Goal: Navigation & Orientation: Find specific page/section

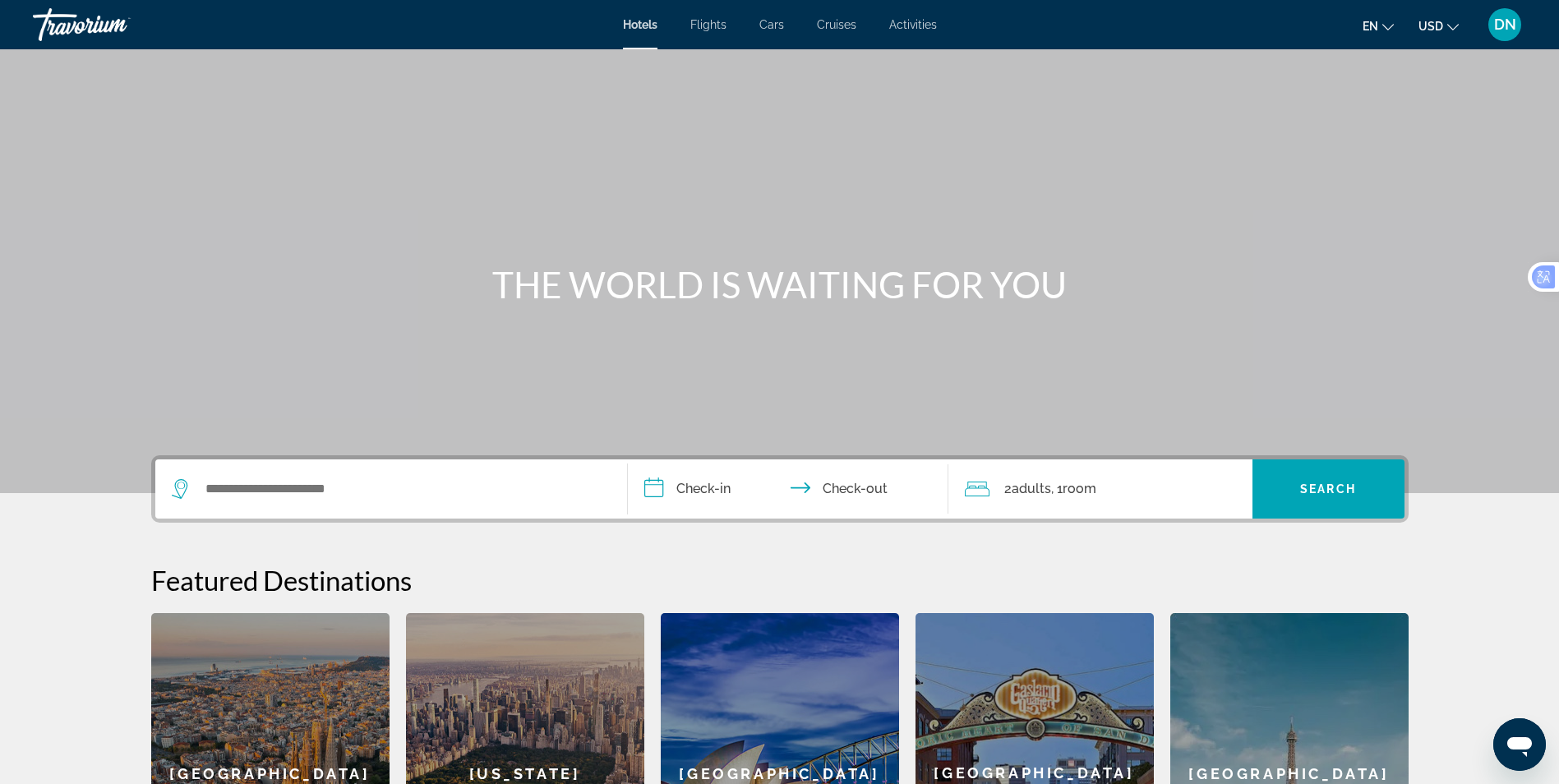
click at [711, 24] on span "Flights" at bounding box center [708, 24] width 36 height 13
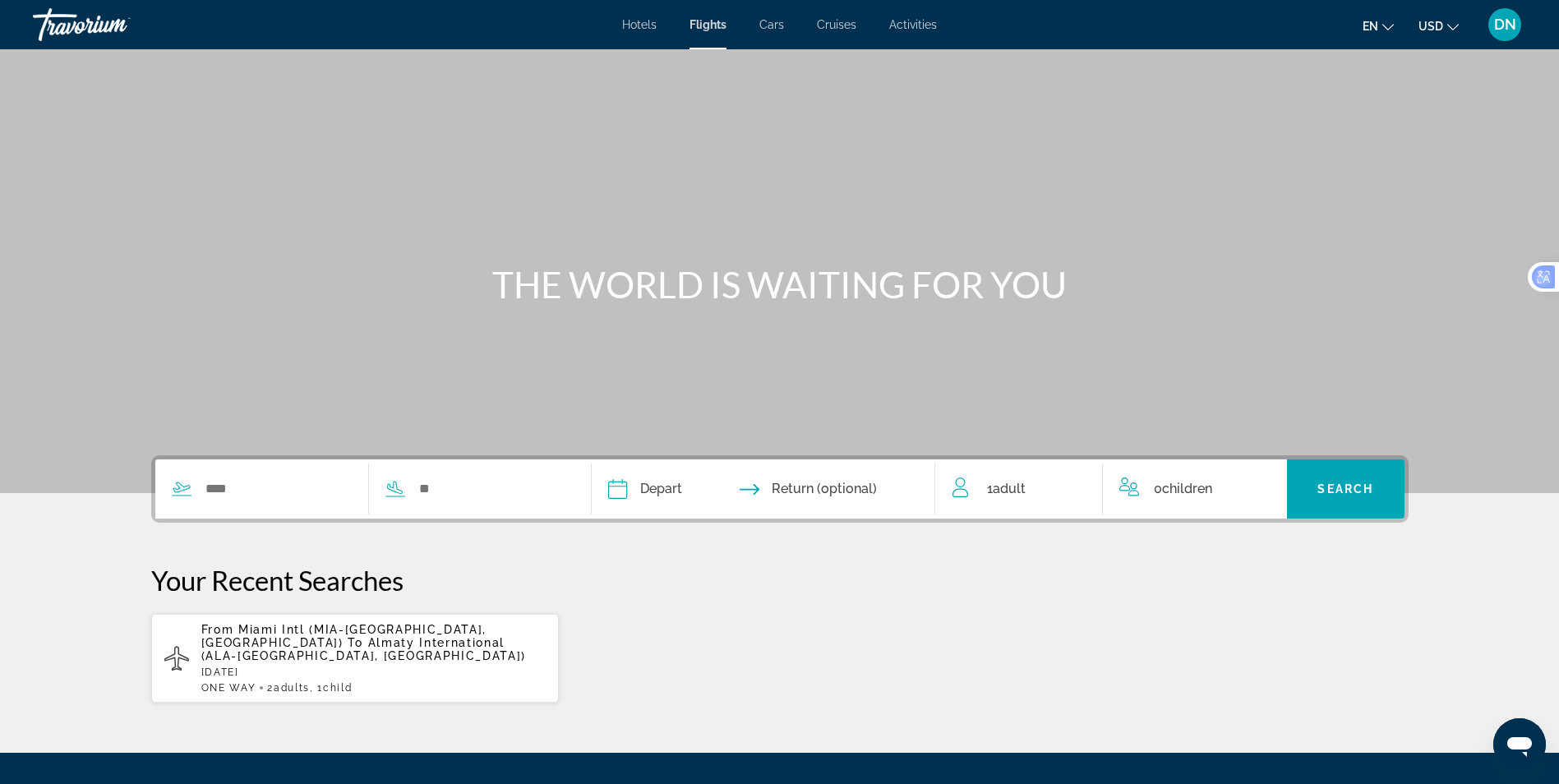
click at [401, 645] on span "Almaty International (ALA-[GEOGRAPHIC_DATA], [GEOGRAPHIC_DATA])" at bounding box center [363, 649] width 326 height 27
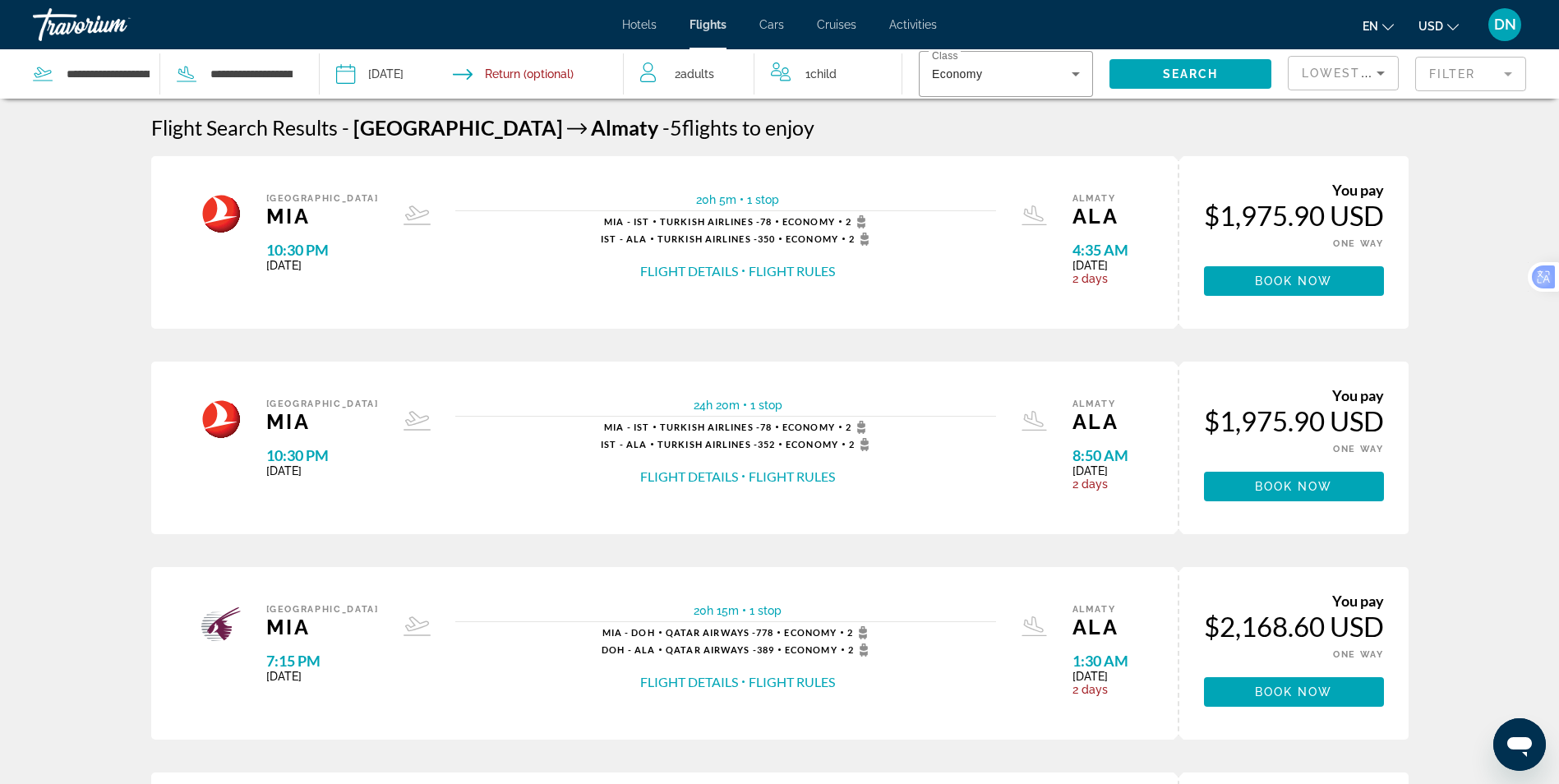
click at [847, 27] on span "Cruises" at bounding box center [836, 24] width 39 height 13
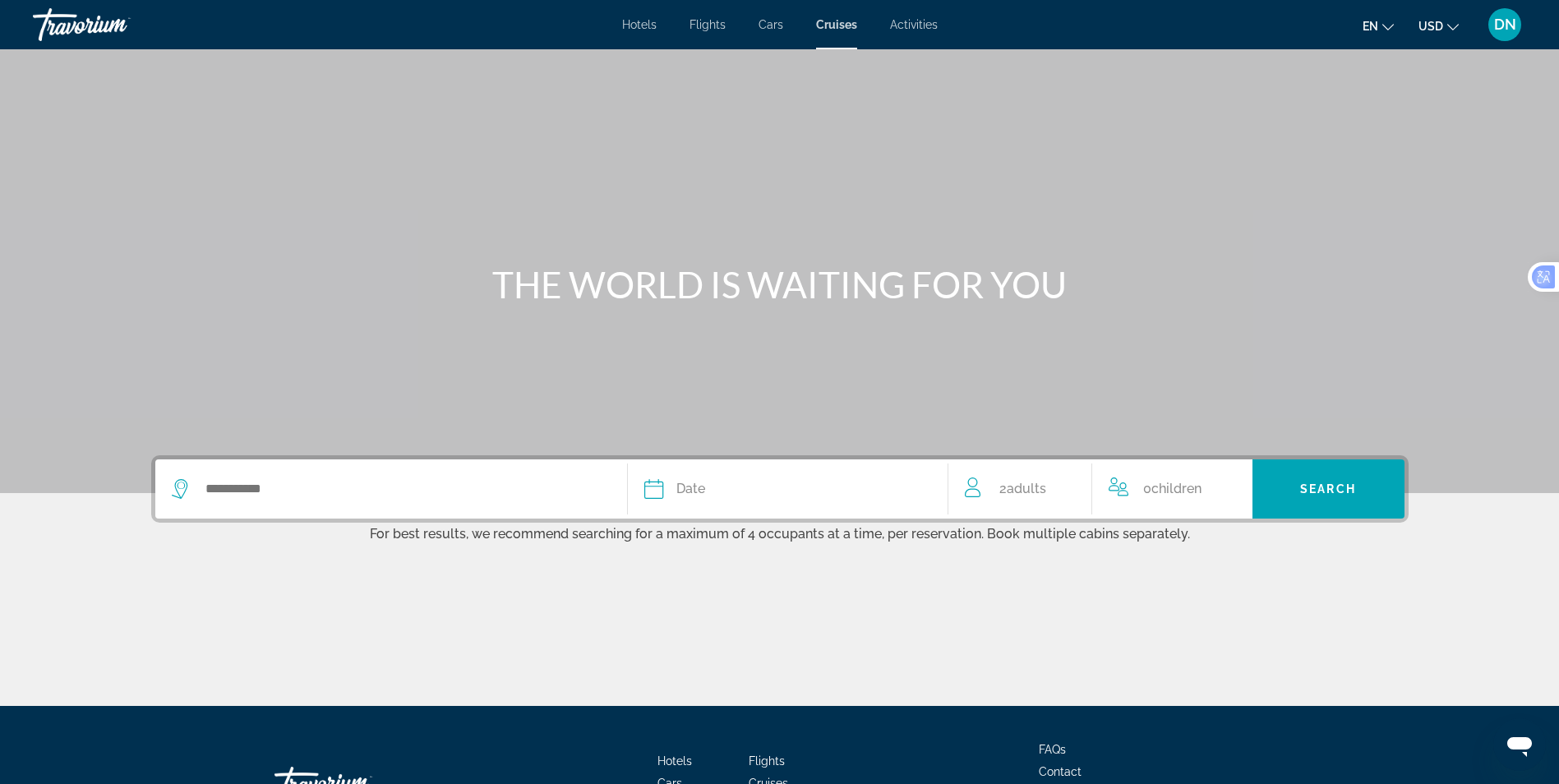
click at [771, 27] on span "Cars" at bounding box center [771, 24] width 25 height 13
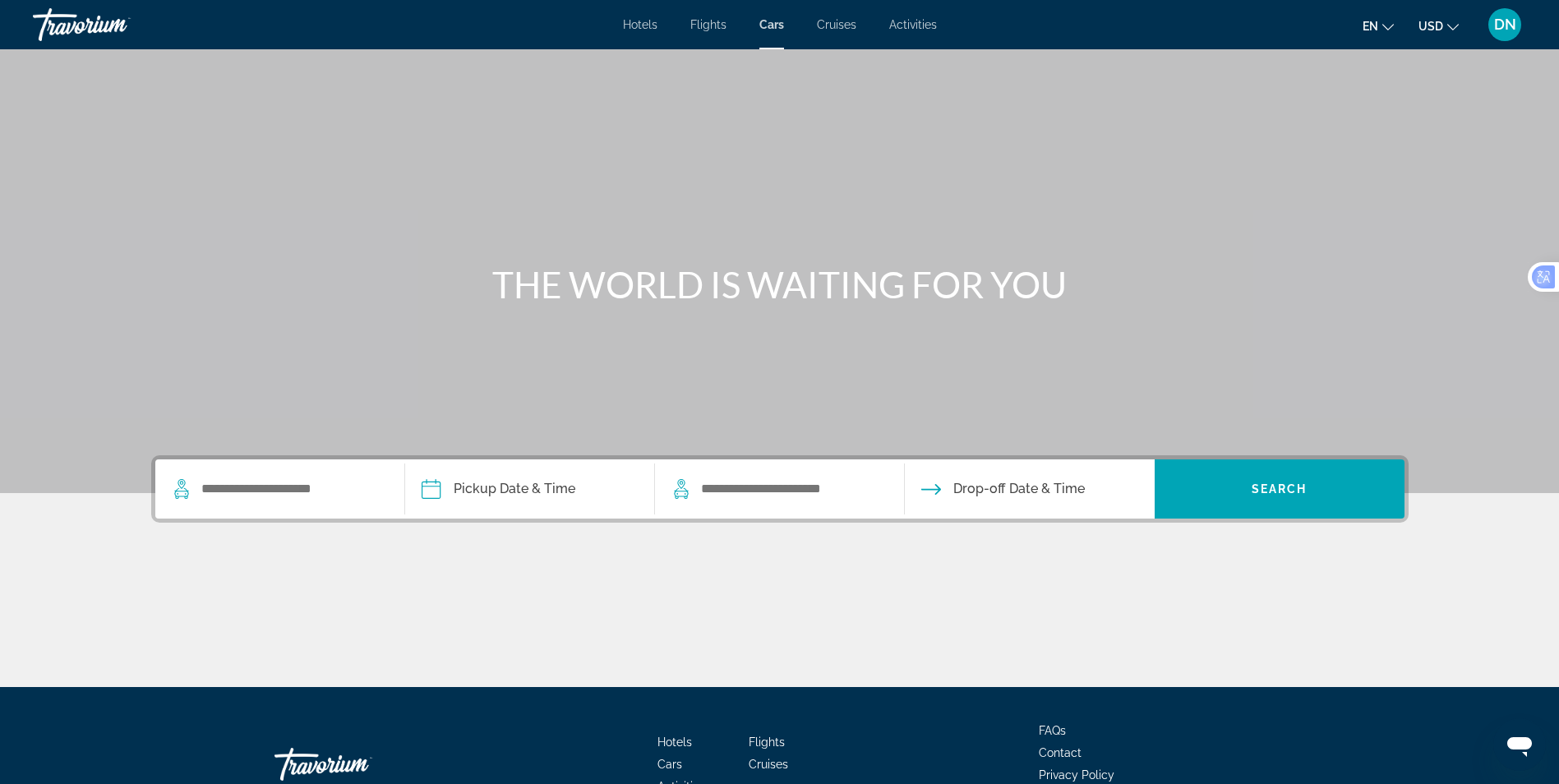
click at [649, 28] on span "Hotels" at bounding box center [640, 24] width 34 height 13
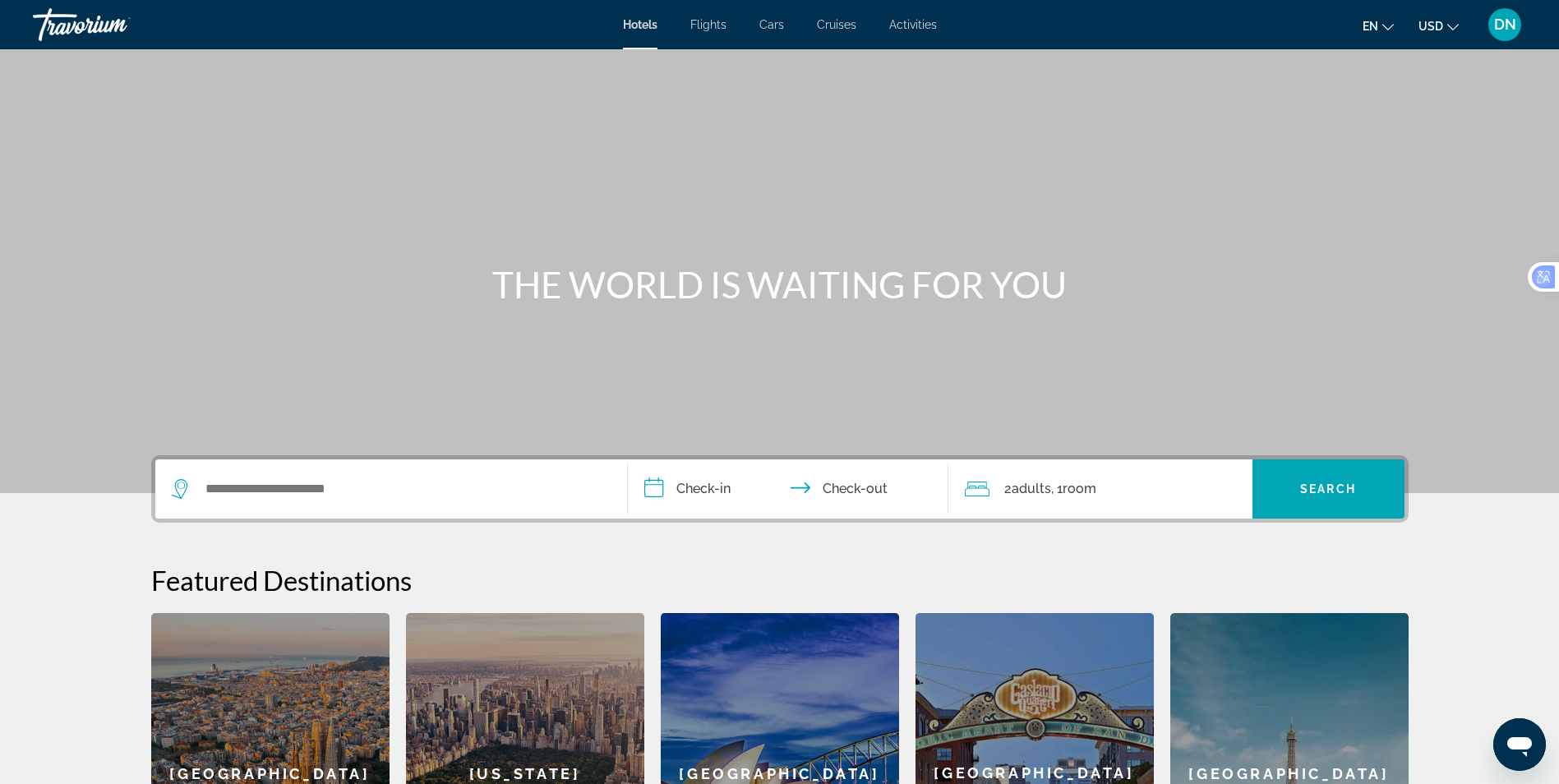
click at [1489, 23] on div "DN" at bounding box center [1504, 25] width 32 height 32
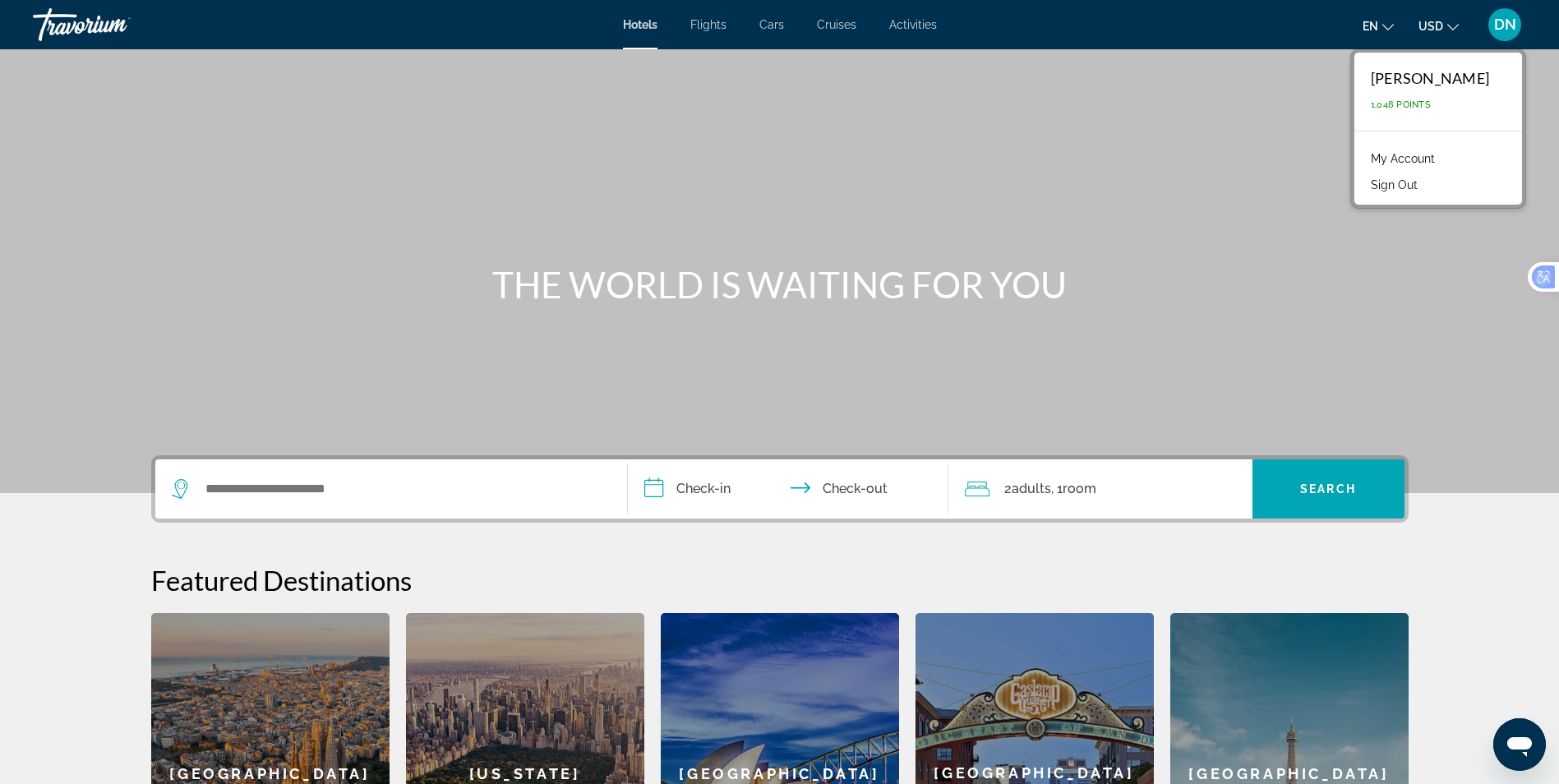
click at [1418, 157] on link "My Account" at bounding box center [1403, 158] width 80 height 21
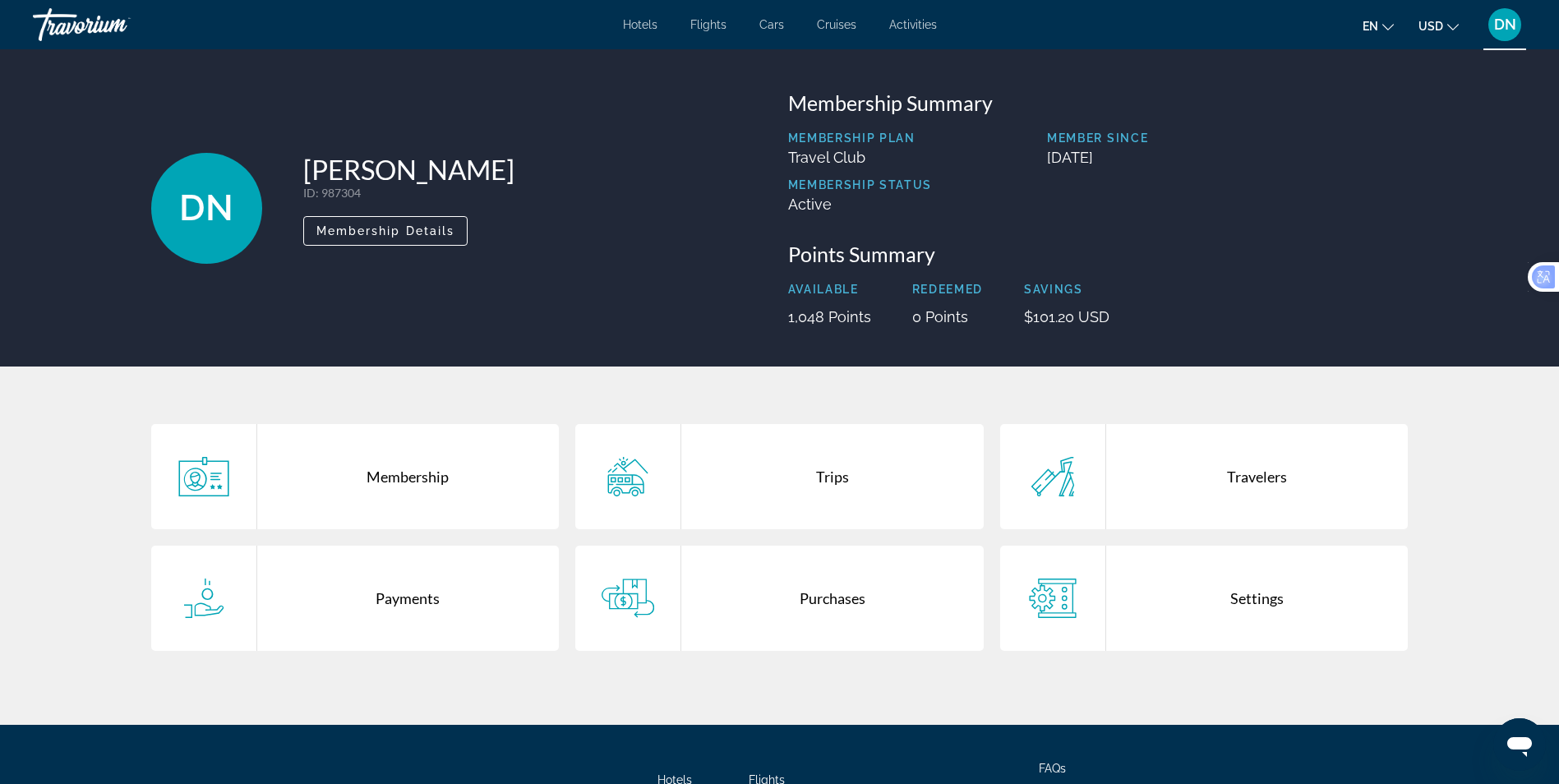
click at [842, 488] on div "Trips" at bounding box center [833, 476] width 303 height 105
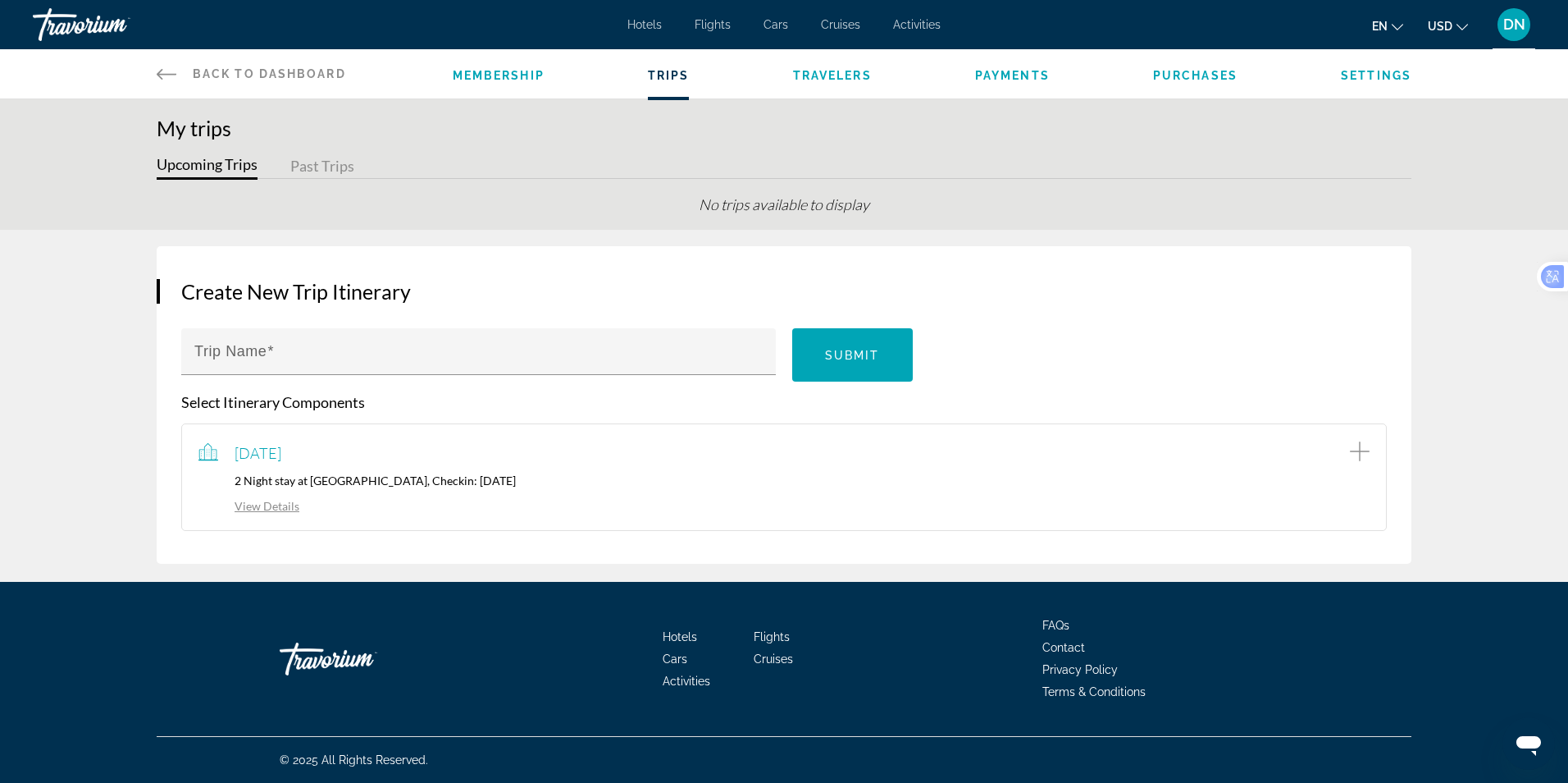
click at [861, 76] on span "Travelers" at bounding box center [832, 75] width 79 height 13
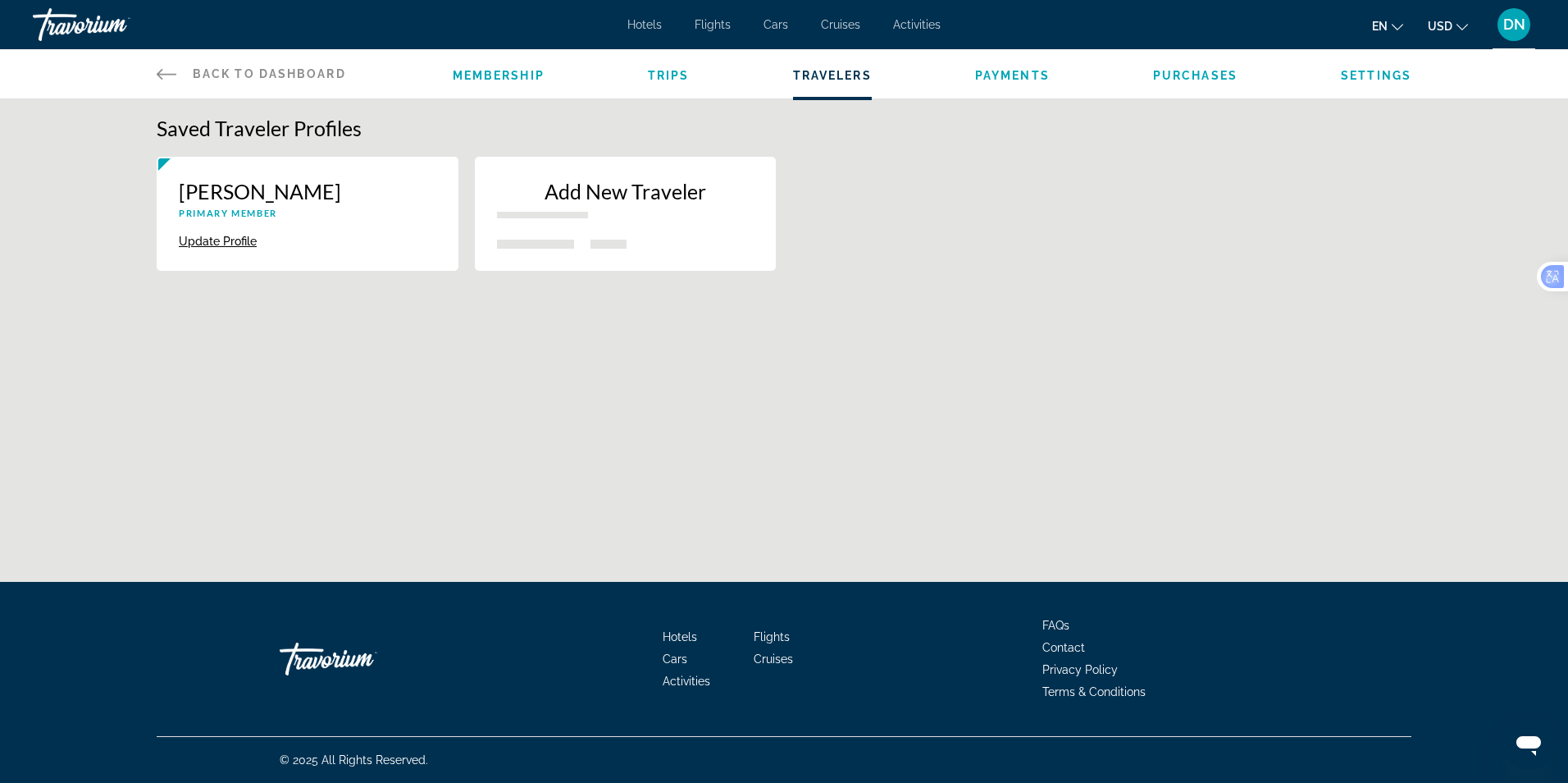
click at [1016, 75] on span "Payments" at bounding box center [1012, 75] width 74 height 13
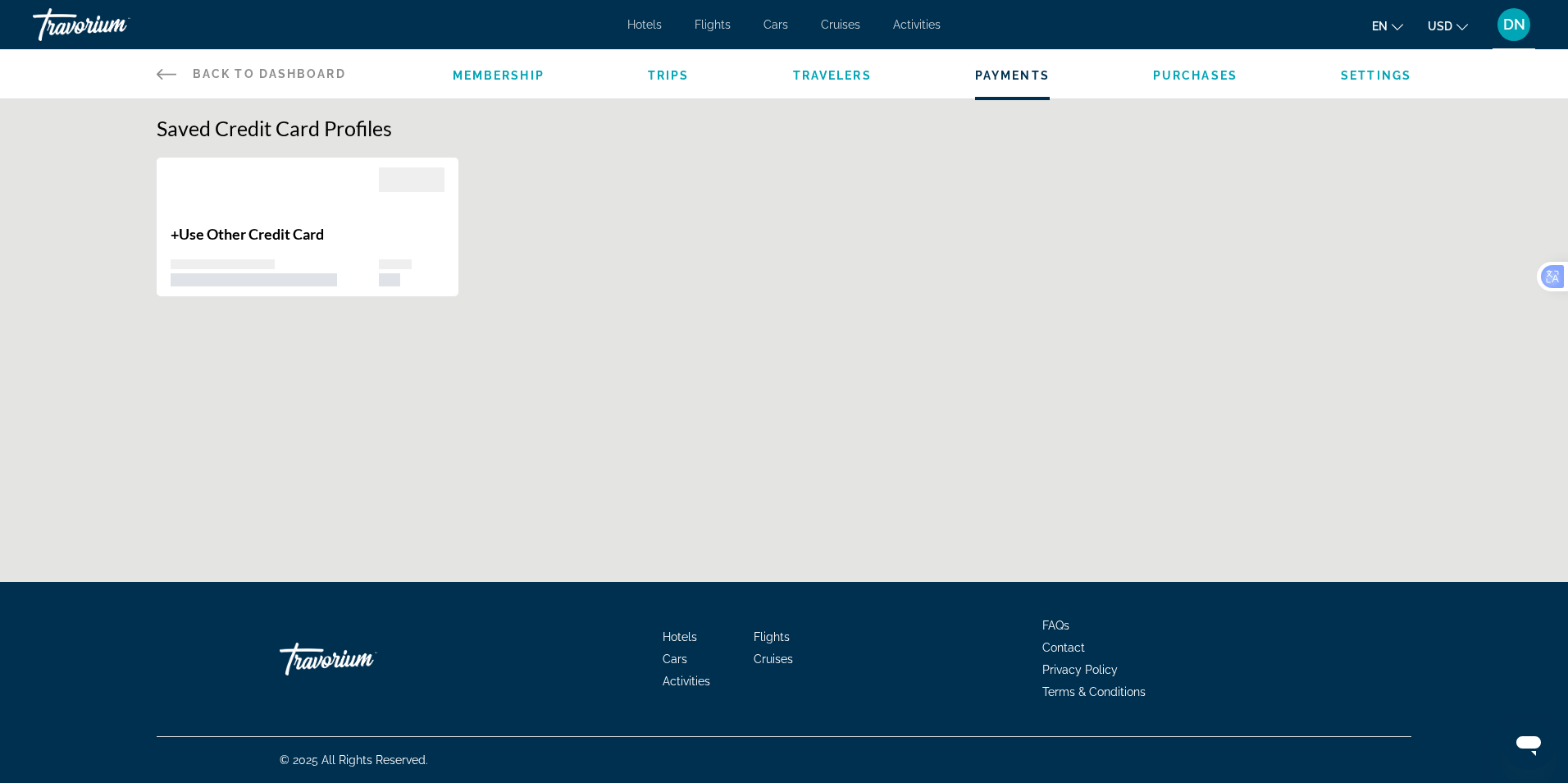
click at [1207, 73] on span "Purchases" at bounding box center [1195, 75] width 85 height 13
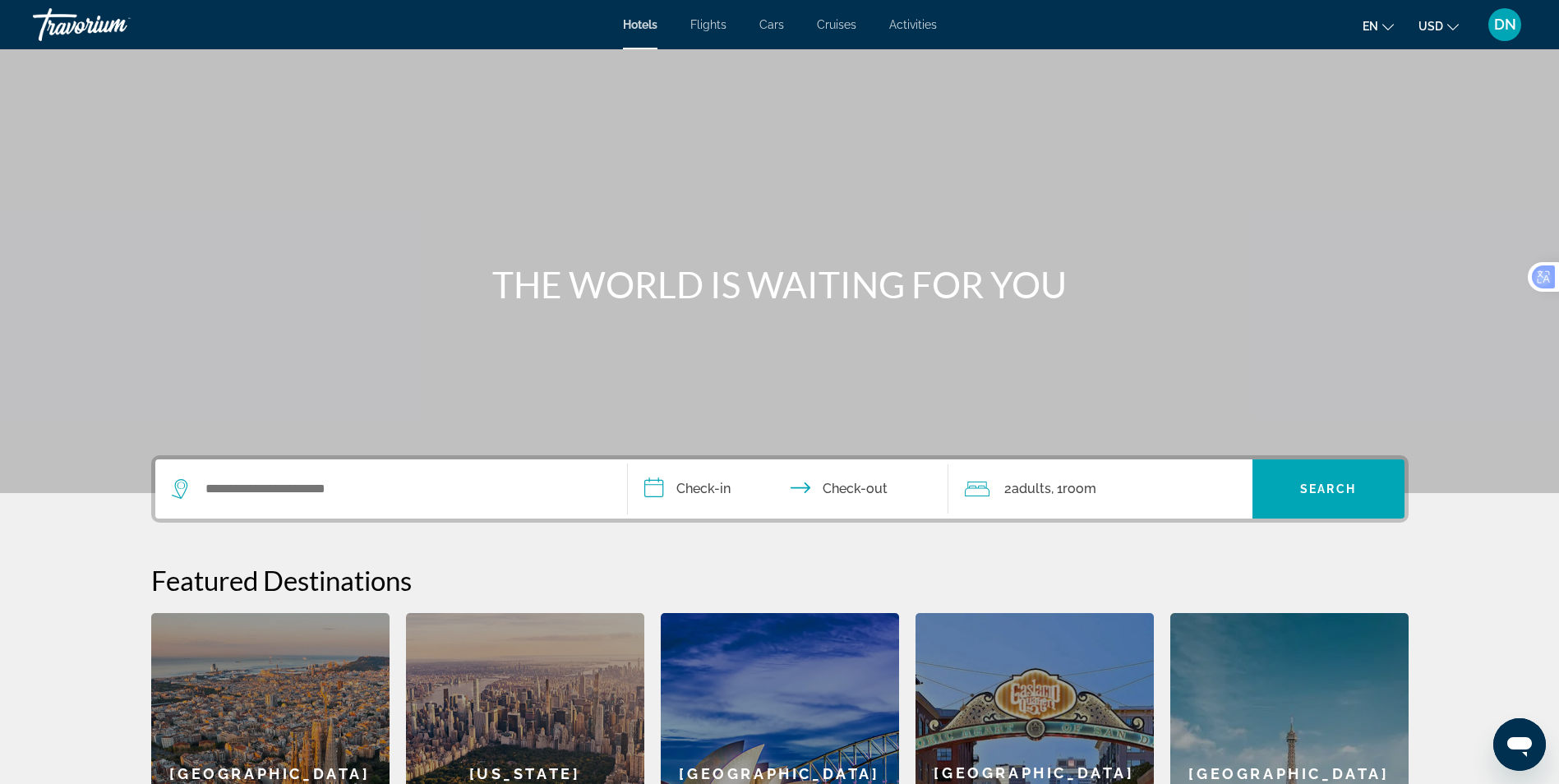
click at [922, 27] on span "Activities" at bounding box center [913, 24] width 48 height 13
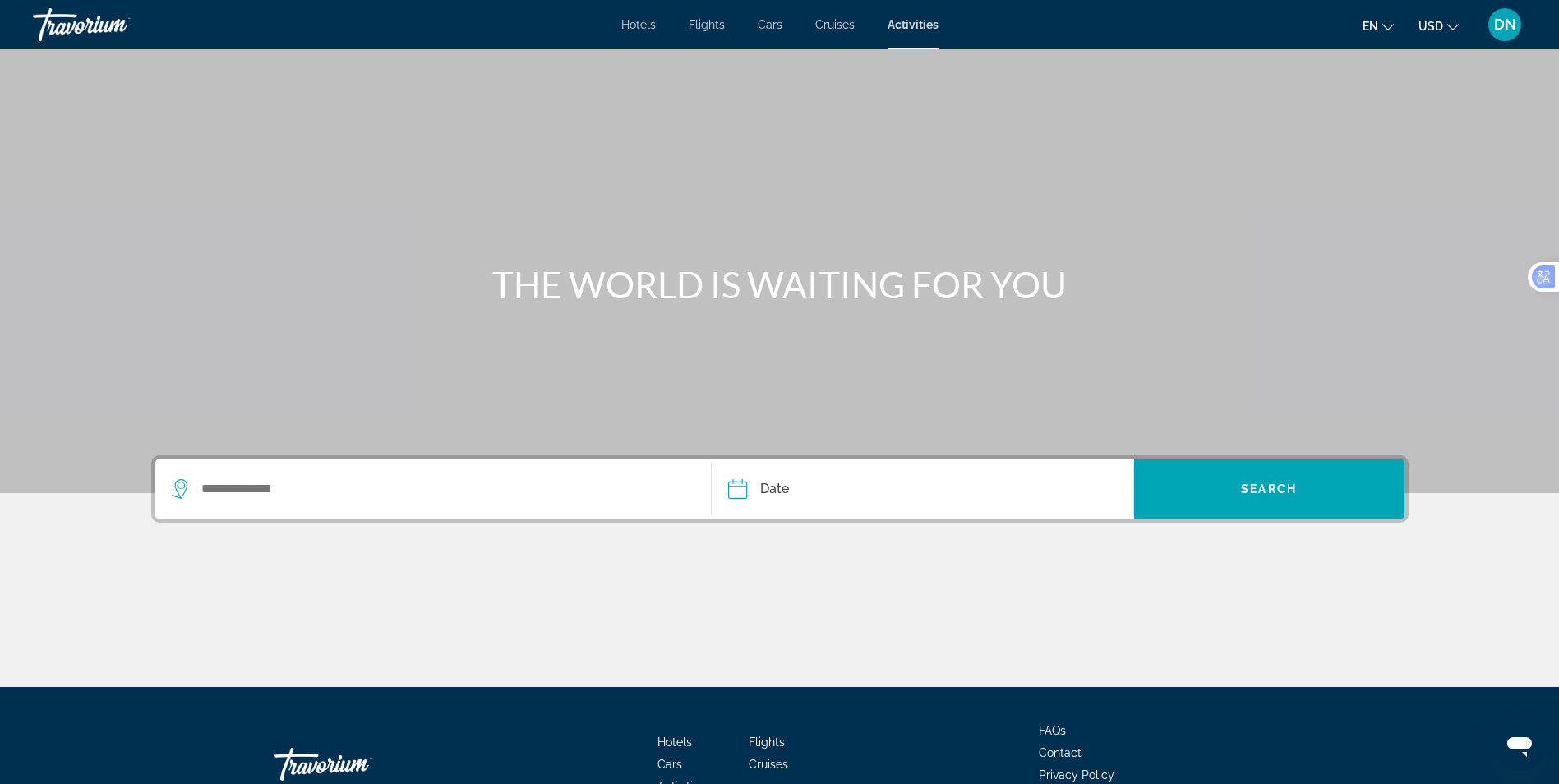
click at [1512, 22] on span "DN" at bounding box center [1505, 24] width 22 height 16
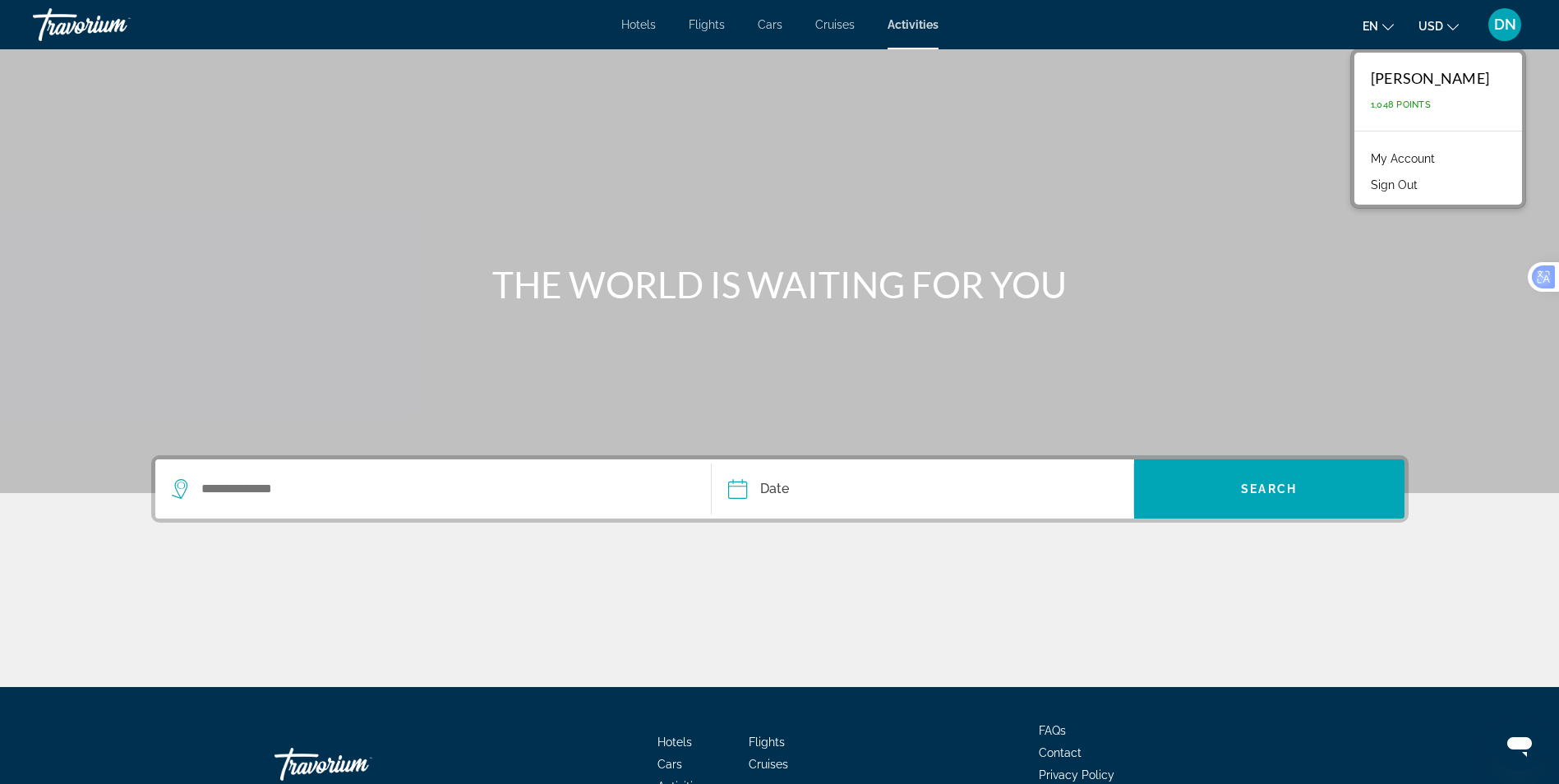
click at [1408, 164] on link "My Account" at bounding box center [1403, 158] width 80 height 21
